Goal: Transaction & Acquisition: Purchase product/service

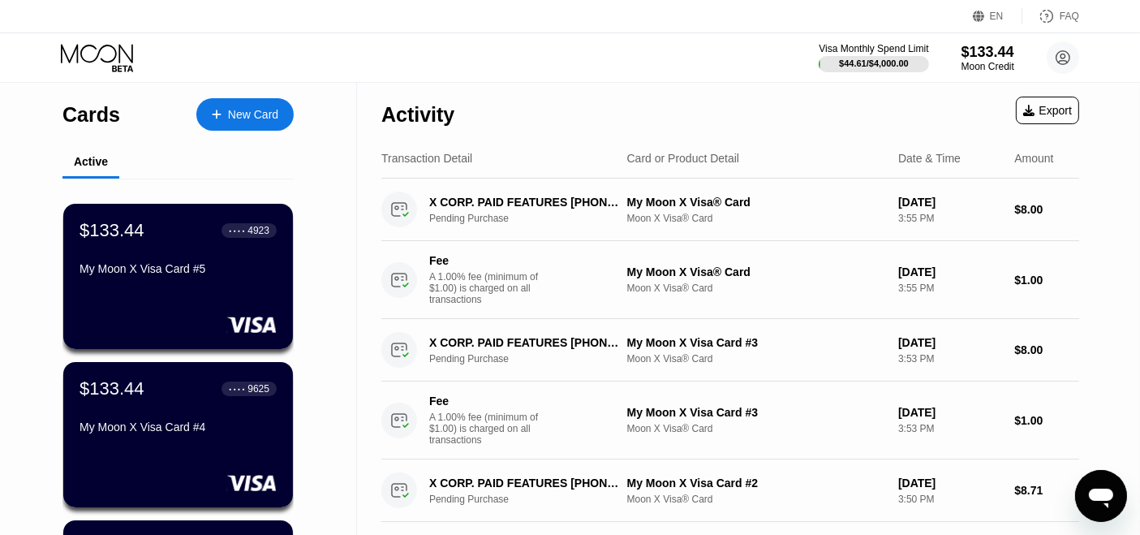
click at [253, 118] on div "New Card" at bounding box center [253, 115] width 50 height 14
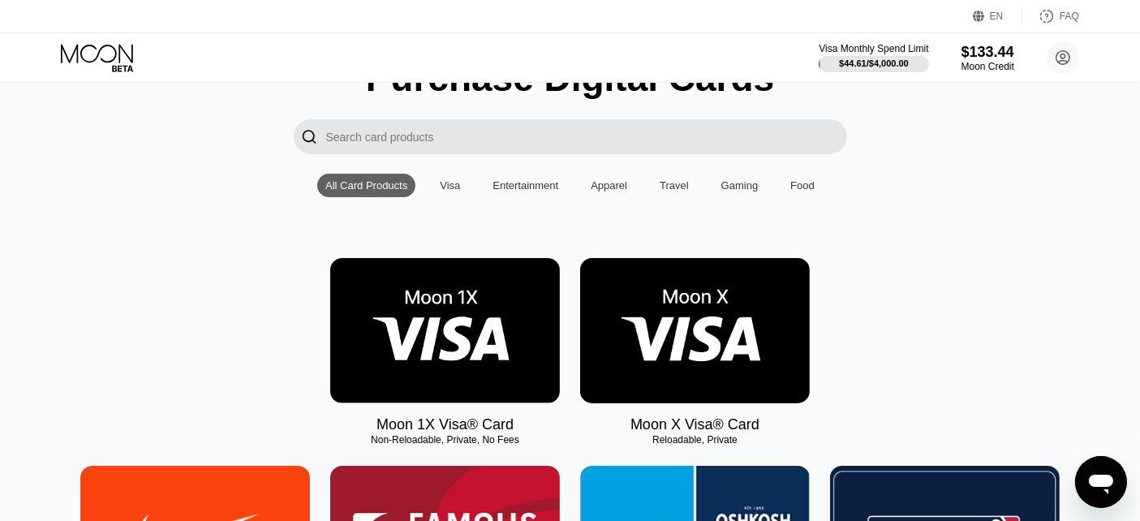
scroll to position [90, 0]
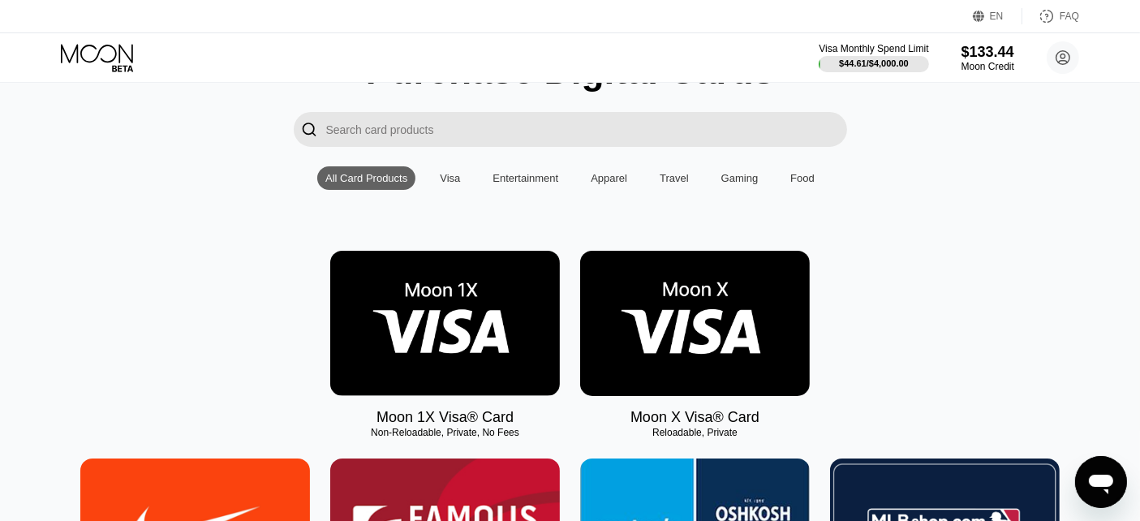
click at [726, 333] on img at bounding box center [695, 323] width 230 height 145
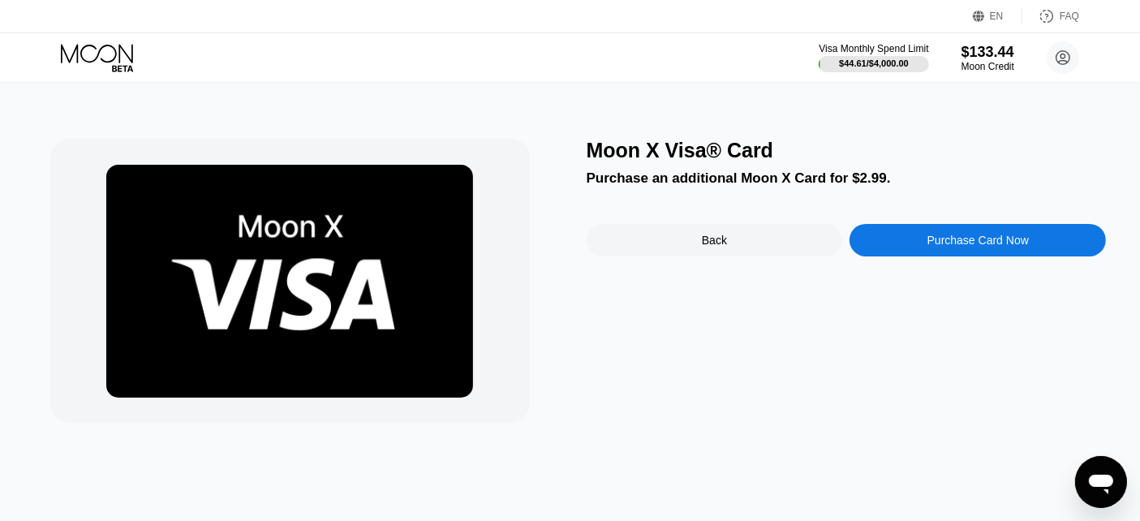
click at [941, 247] on div "Purchase Card Now" at bounding box center [978, 240] width 101 height 13
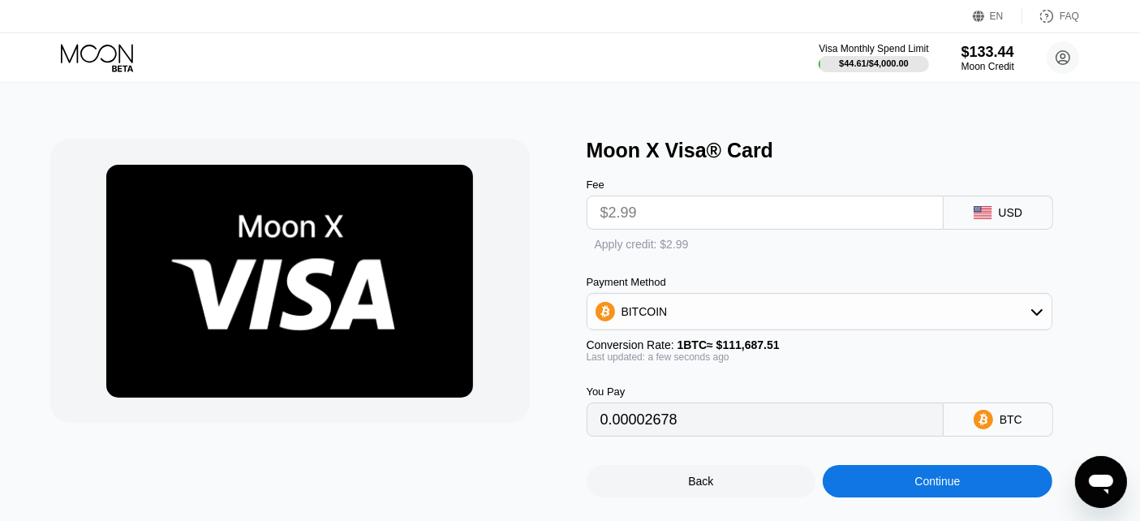
click at [618, 238] on div "Apply credit: $2.99" at bounding box center [846, 242] width 519 height 24
click at [618, 243] on div "Apply credit: $2.99" at bounding box center [642, 244] width 94 height 13
type input "0"
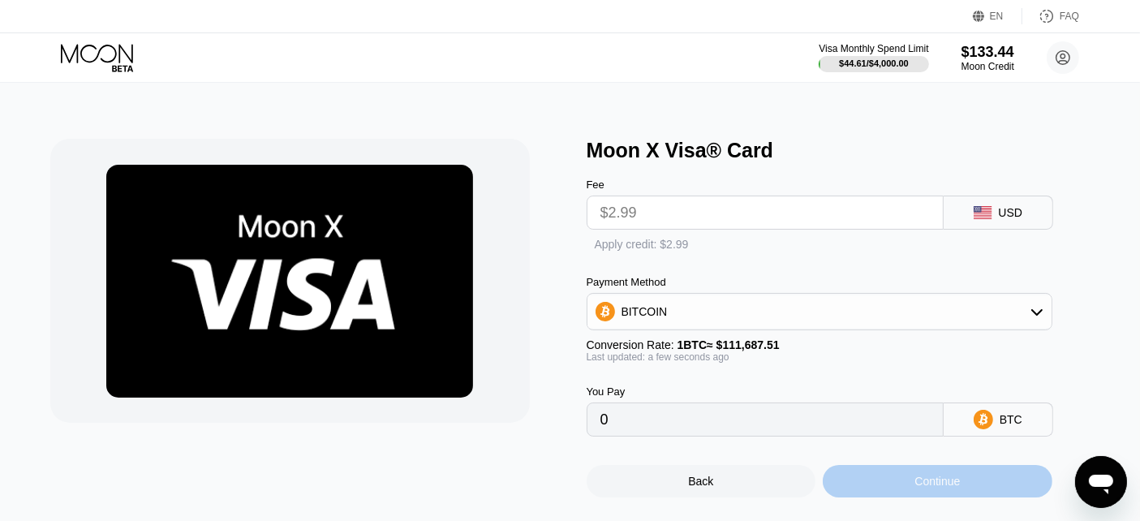
click at [904, 492] on div "Continue" at bounding box center [938, 481] width 230 height 32
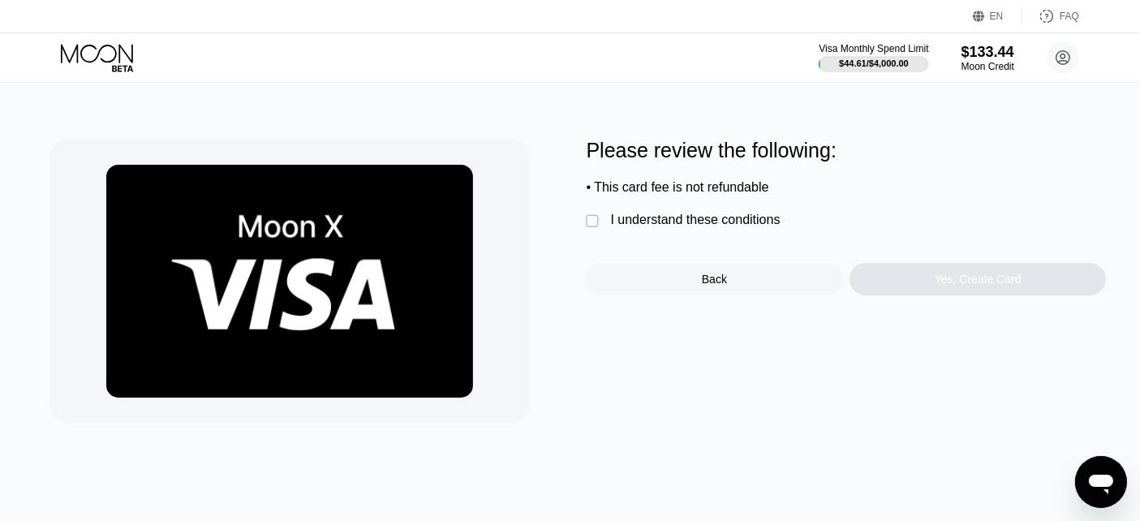
click at [692, 227] on div "I understand these conditions" at bounding box center [696, 220] width 170 height 15
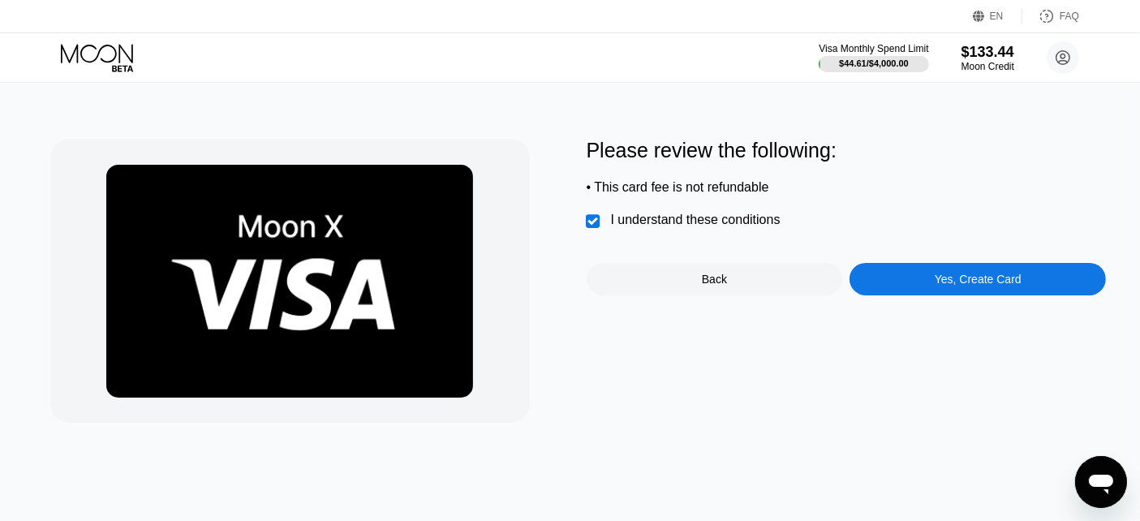
click at [908, 282] on div "Yes, Create Card" at bounding box center [978, 279] width 256 height 32
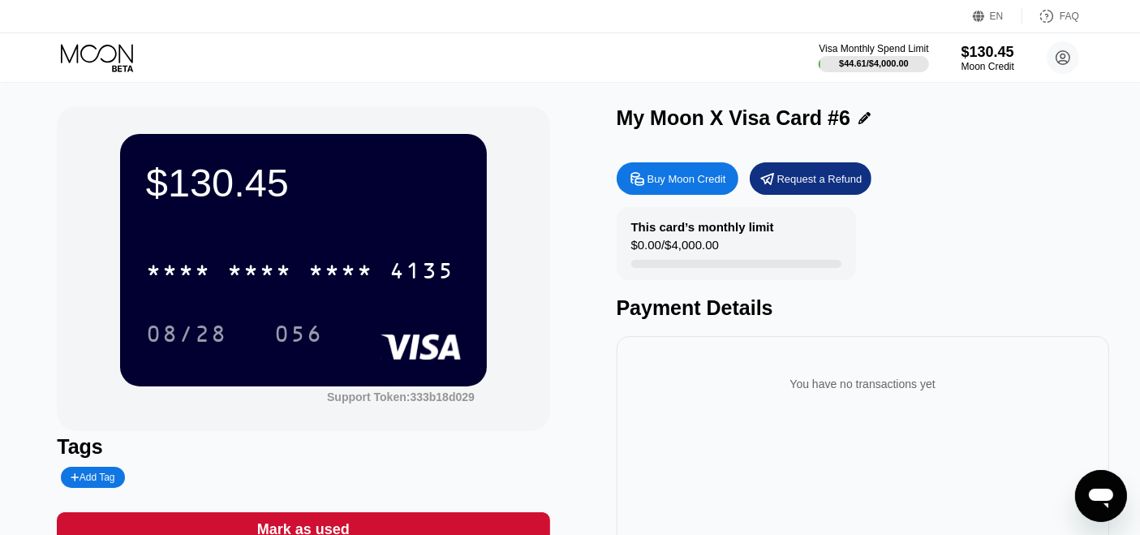
click at [252, 255] on div "* * * * * * * * * * * * 4135" at bounding box center [300, 270] width 328 height 41
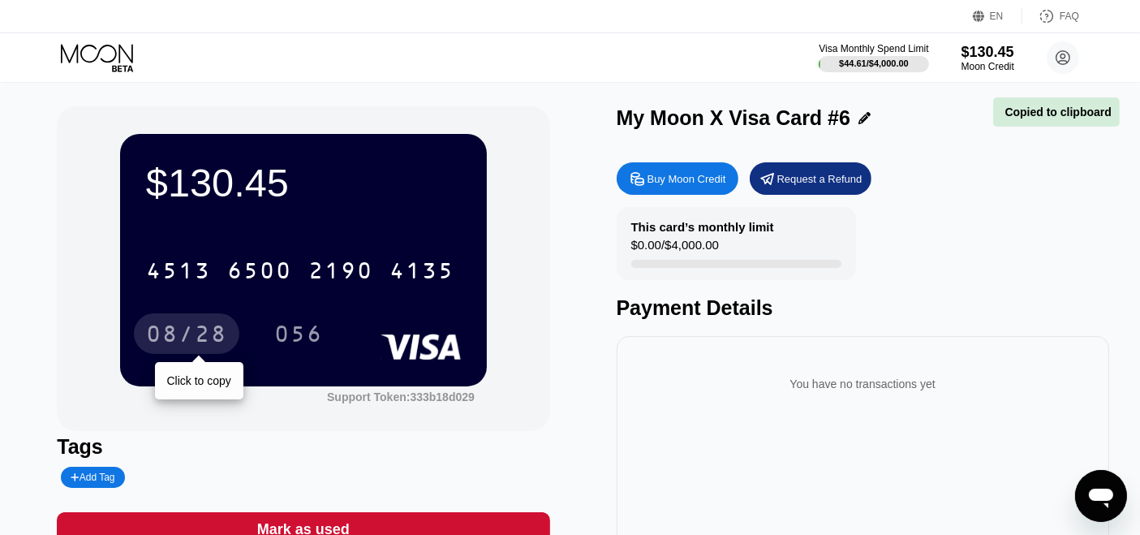
click at [197, 330] on div "08/28" at bounding box center [186, 336] width 81 height 26
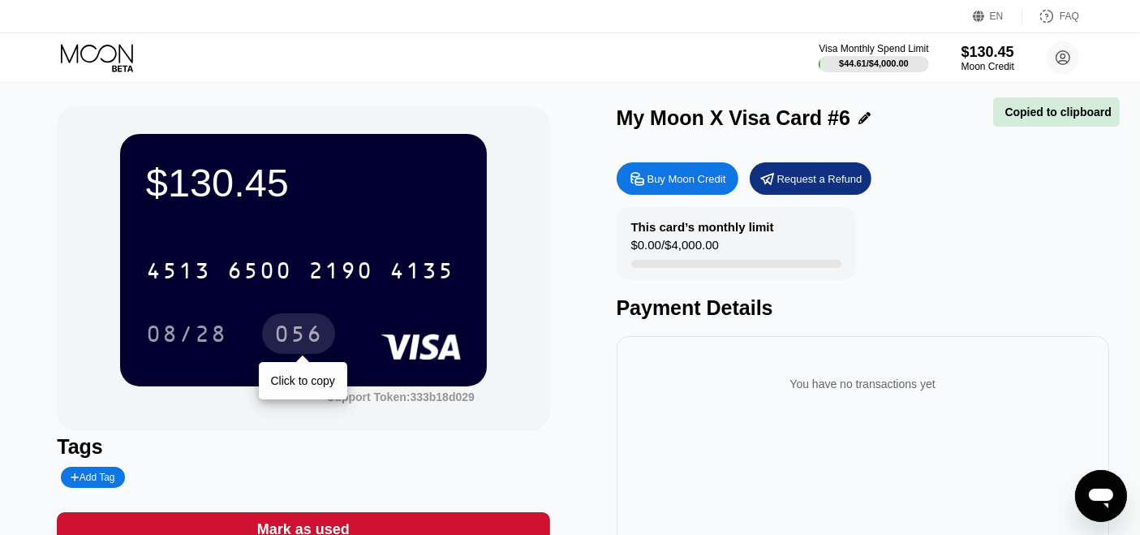
click at [288, 339] on div "056" at bounding box center [298, 336] width 49 height 26
